Goal: Find specific page/section: Locate item on page

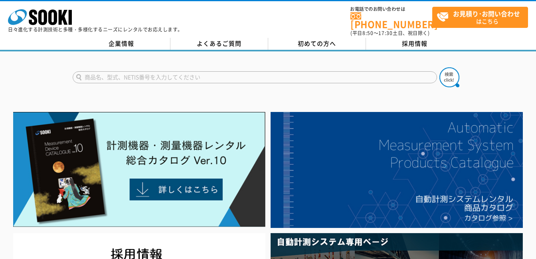
click at [315, 71] on input "text" at bounding box center [255, 77] width 364 height 12
type input "120M"
click at [439, 67] on button at bounding box center [449, 77] width 20 height 20
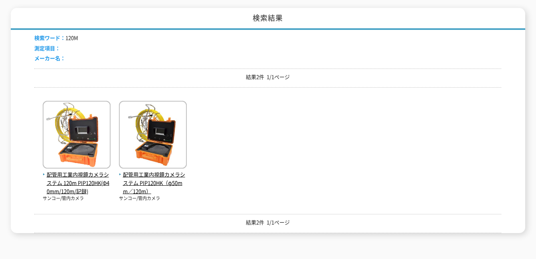
scroll to position [118, 0]
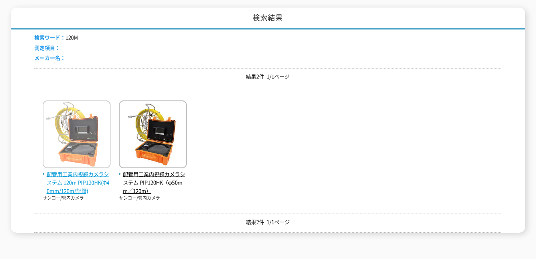
click at [84, 187] on span "配管用工業内視鏡カメラシステム 120m PIP120HK(Φ40mm/120m/記録)" at bounding box center [77, 182] width 68 height 25
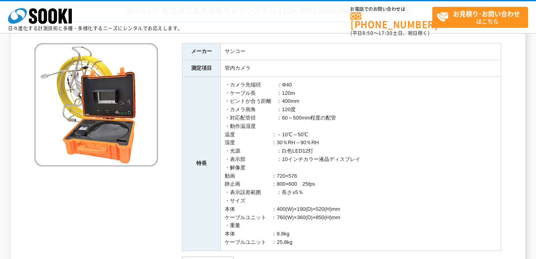
scroll to position [69, 0]
click at [300, 175] on td "・カメラ先端径　　　：Φ40 ・ケーブル長　　　　：120m ・ピントが合う距離　：400mm ・カメラ画角　　　　：120度 ・対応配管径　　　　：60～5…" at bounding box center [361, 163] width 280 height 174
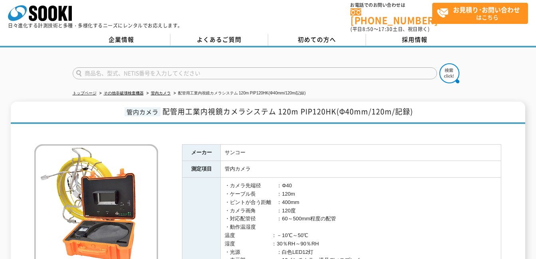
scroll to position [4, 0]
